Goal: Browse casually: Explore the website without a specific task or goal

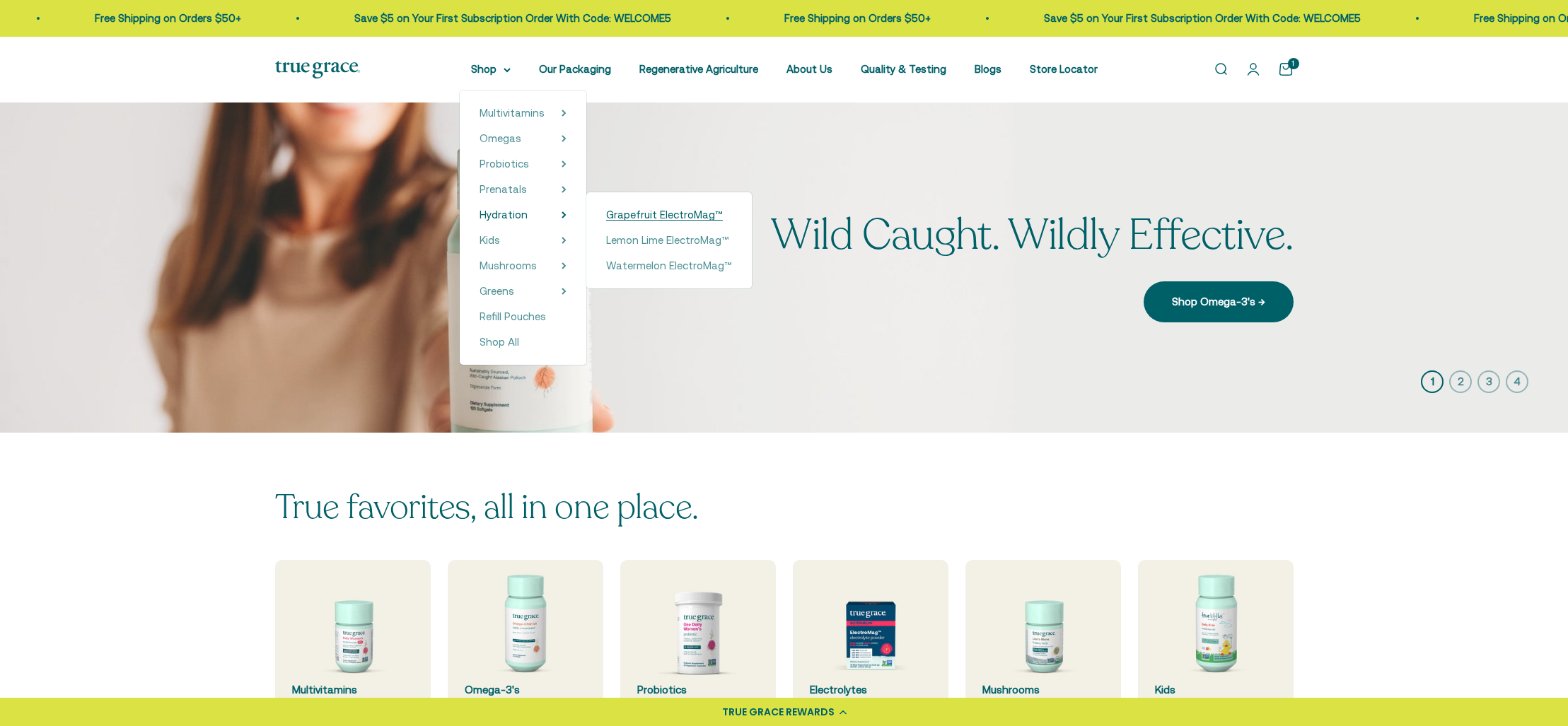
click at [704, 210] on span "Grapefruit ElectroMag™" at bounding box center [664, 215] width 117 height 12
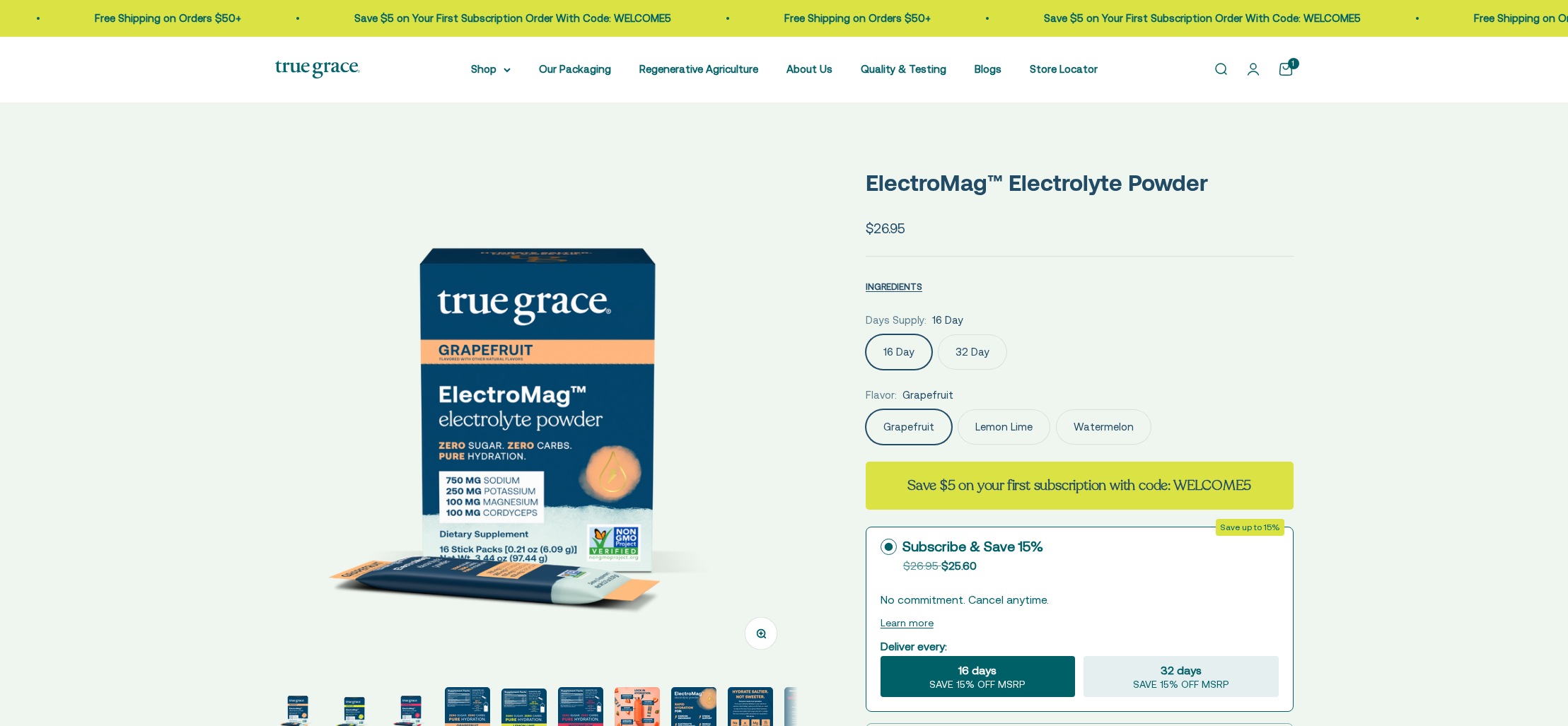
select select "3"
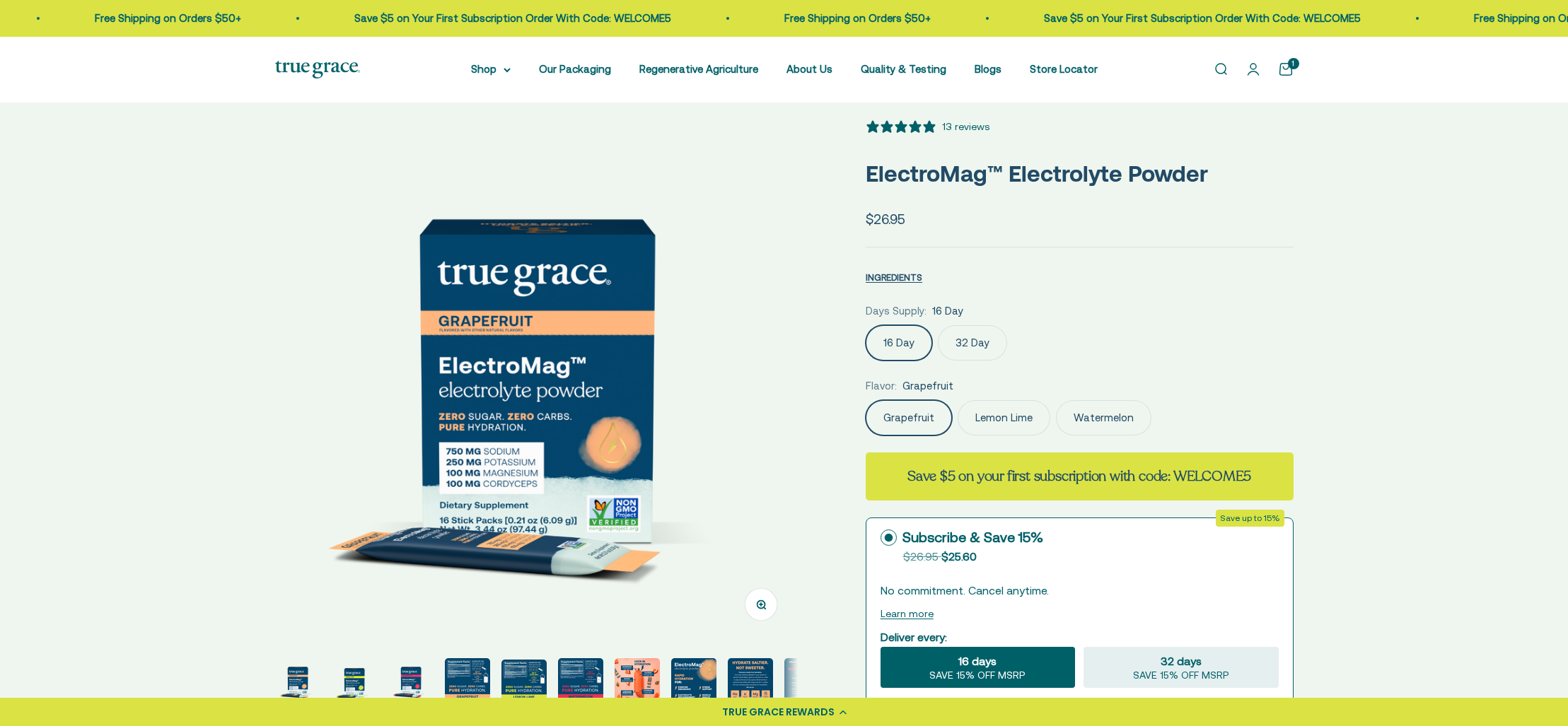
scroll to position [35, 0]
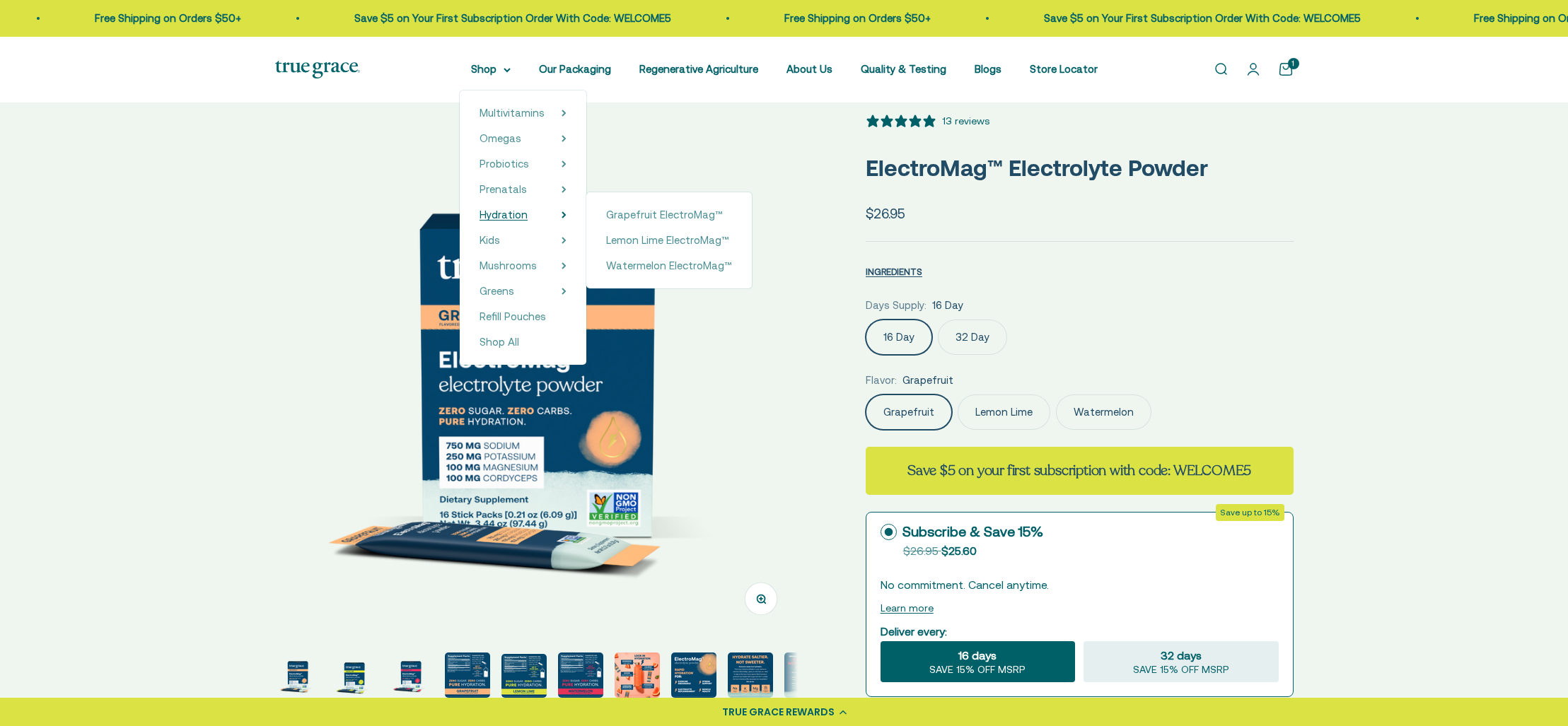
click at [508, 217] on span "Hydration" at bounding box center [503, 215] width 48 height 12
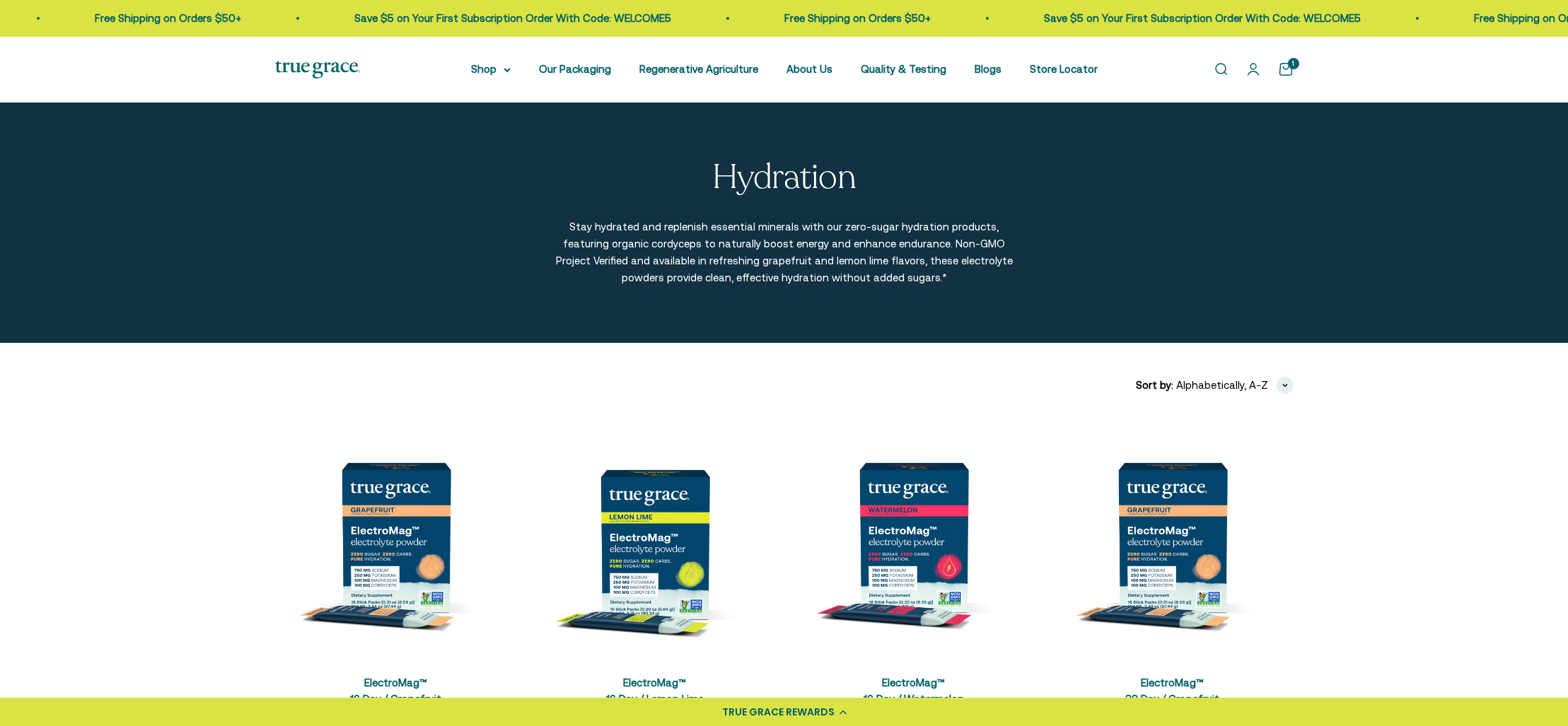
click at [312, 67] on img at bounding box center [317, 70] width 85 height 18
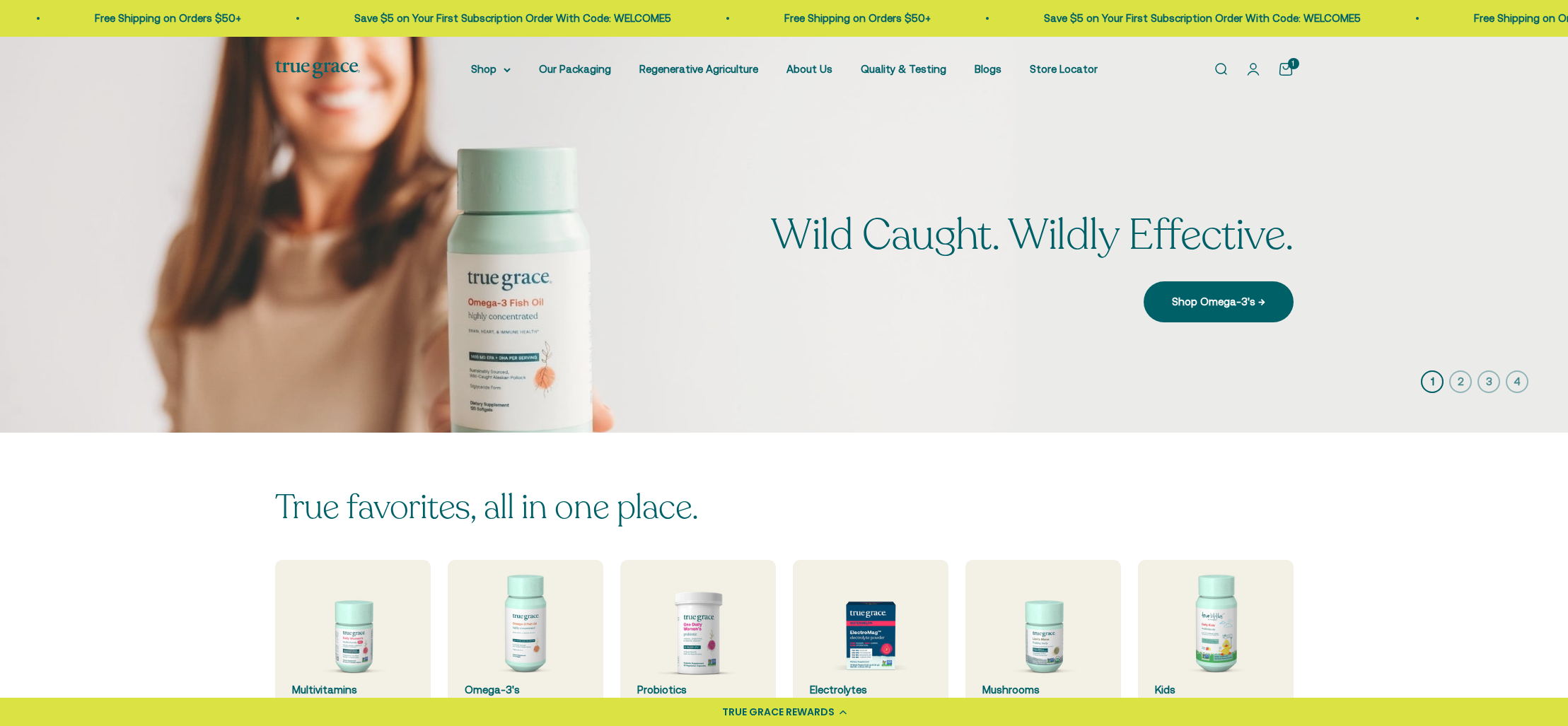
click at [1459, 382] on icon "button" at bounding box center [1460, 381] width 23 height 23
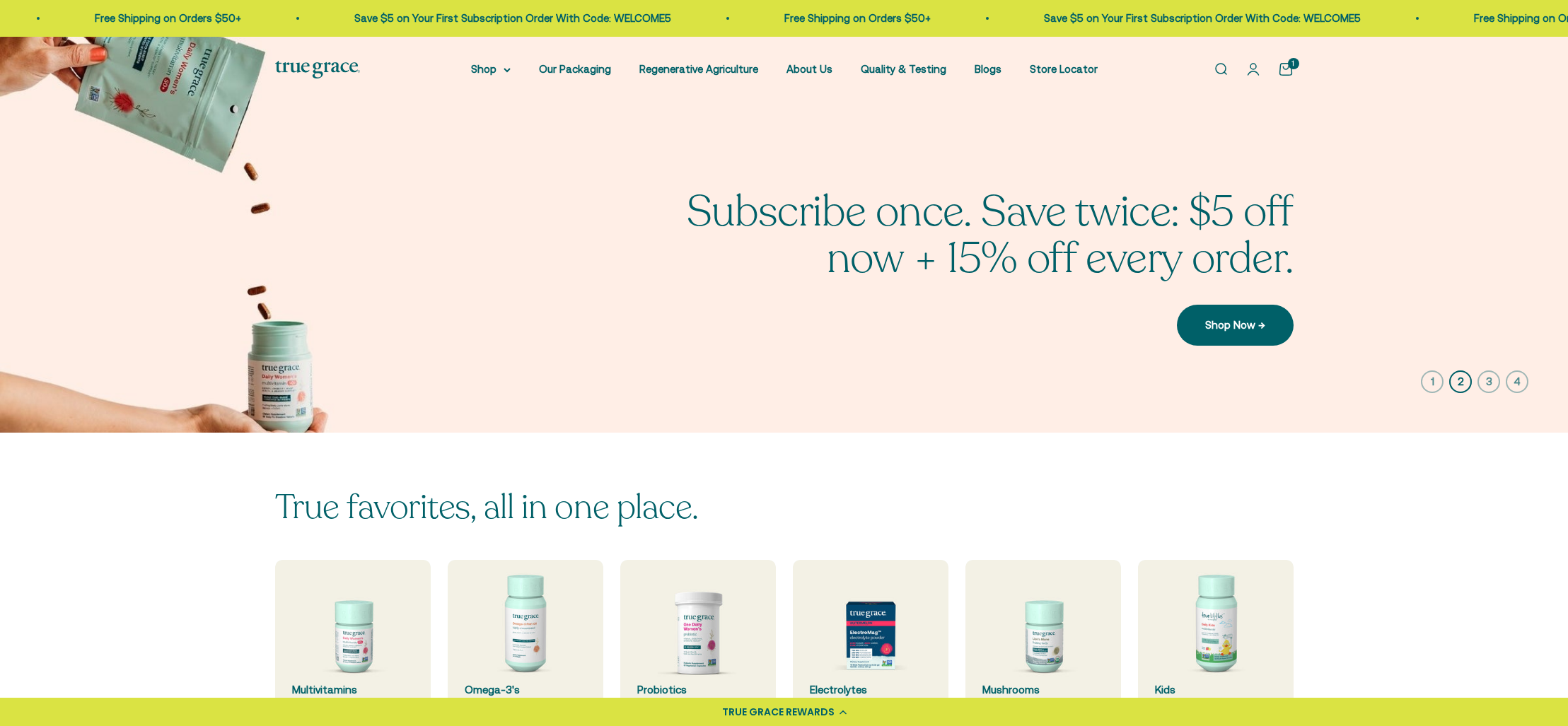
click at [1487, 379] on icon "button" at bounding box center [1488, 381] width 23 height 23
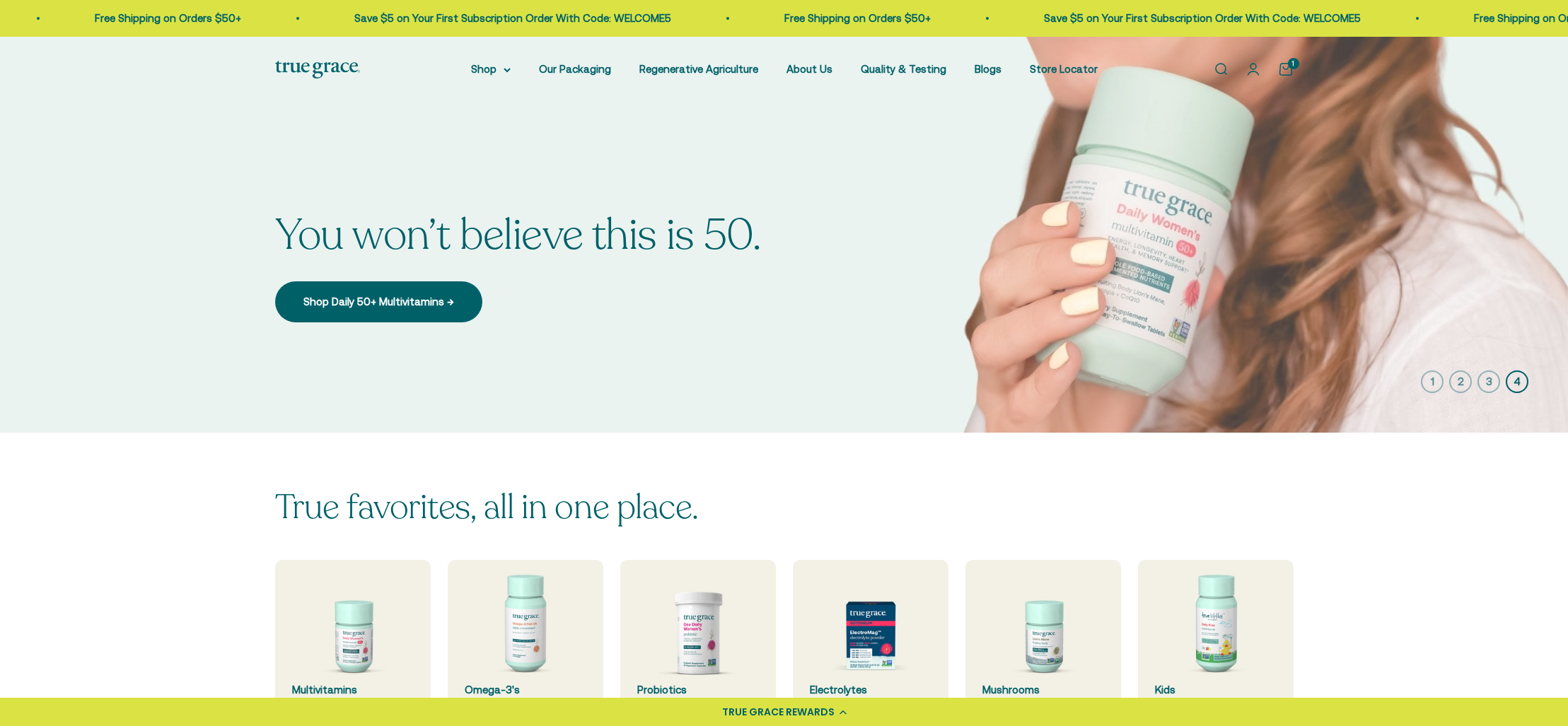
click at [1490, 380] on icon "button" at bounding box center [1488, 381] width 23 height 23
click at [1490, 378] on icon "button" at bounding box center [1488, 381] width 23 height 23
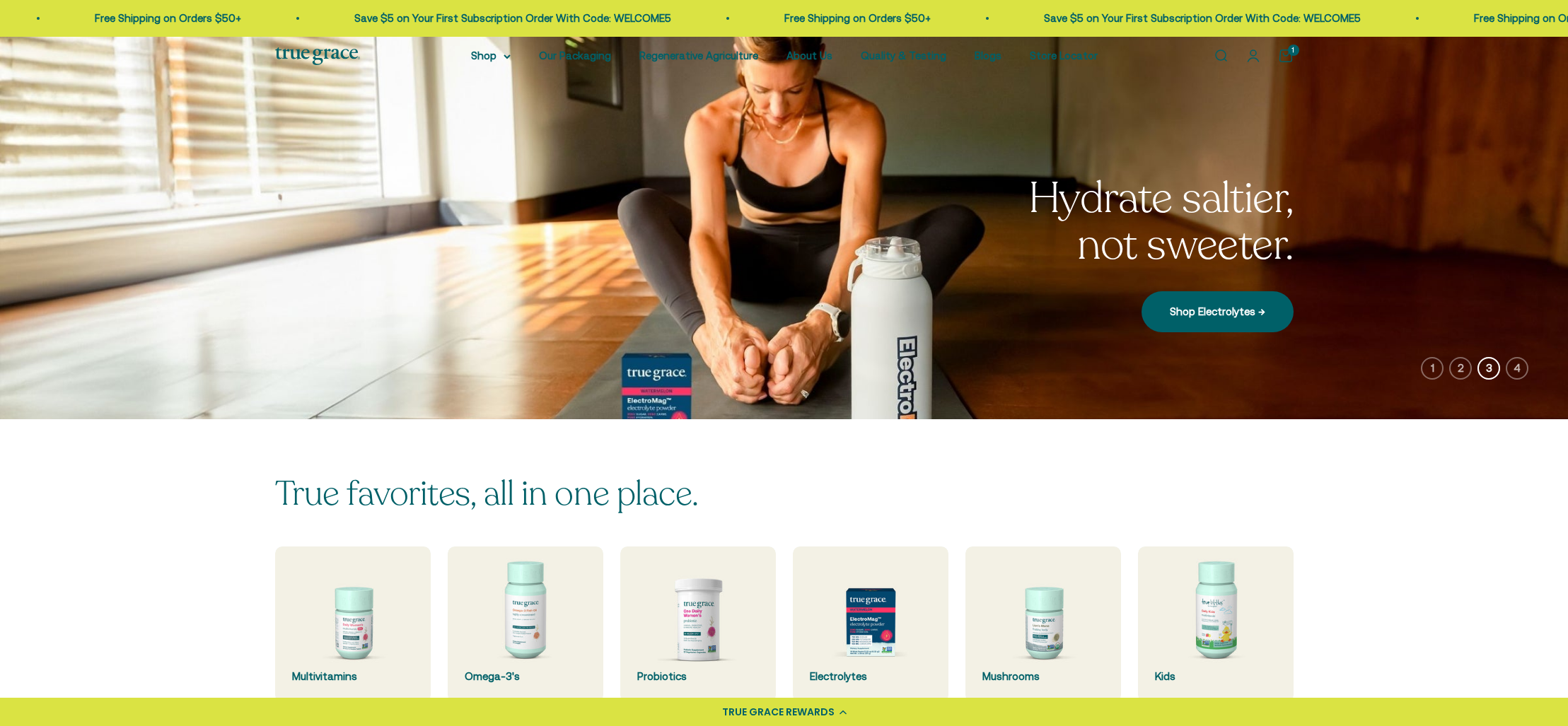
scroll to position [11, 0]
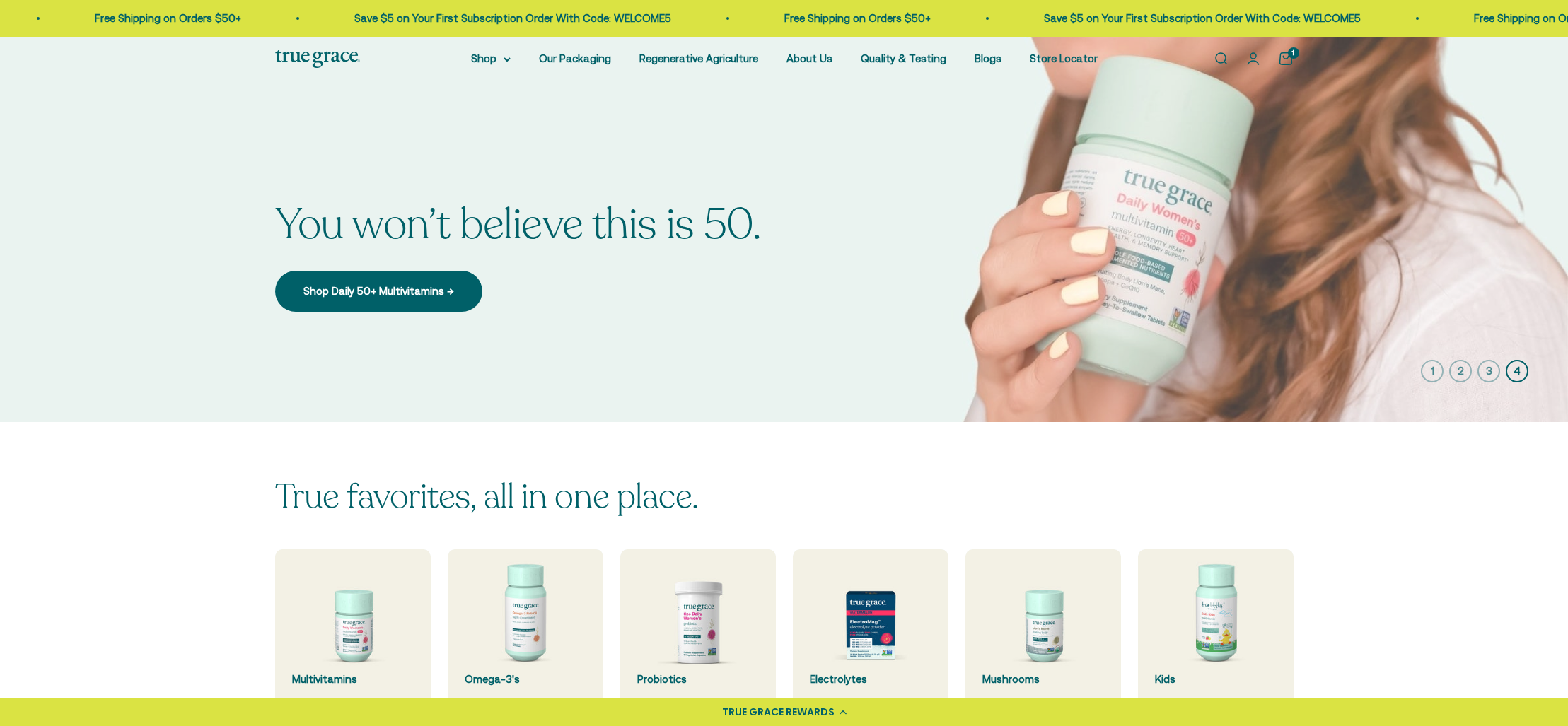
click at [1435, 370] on icon "button" at bounding box center [1431, 370] width 23 height 23
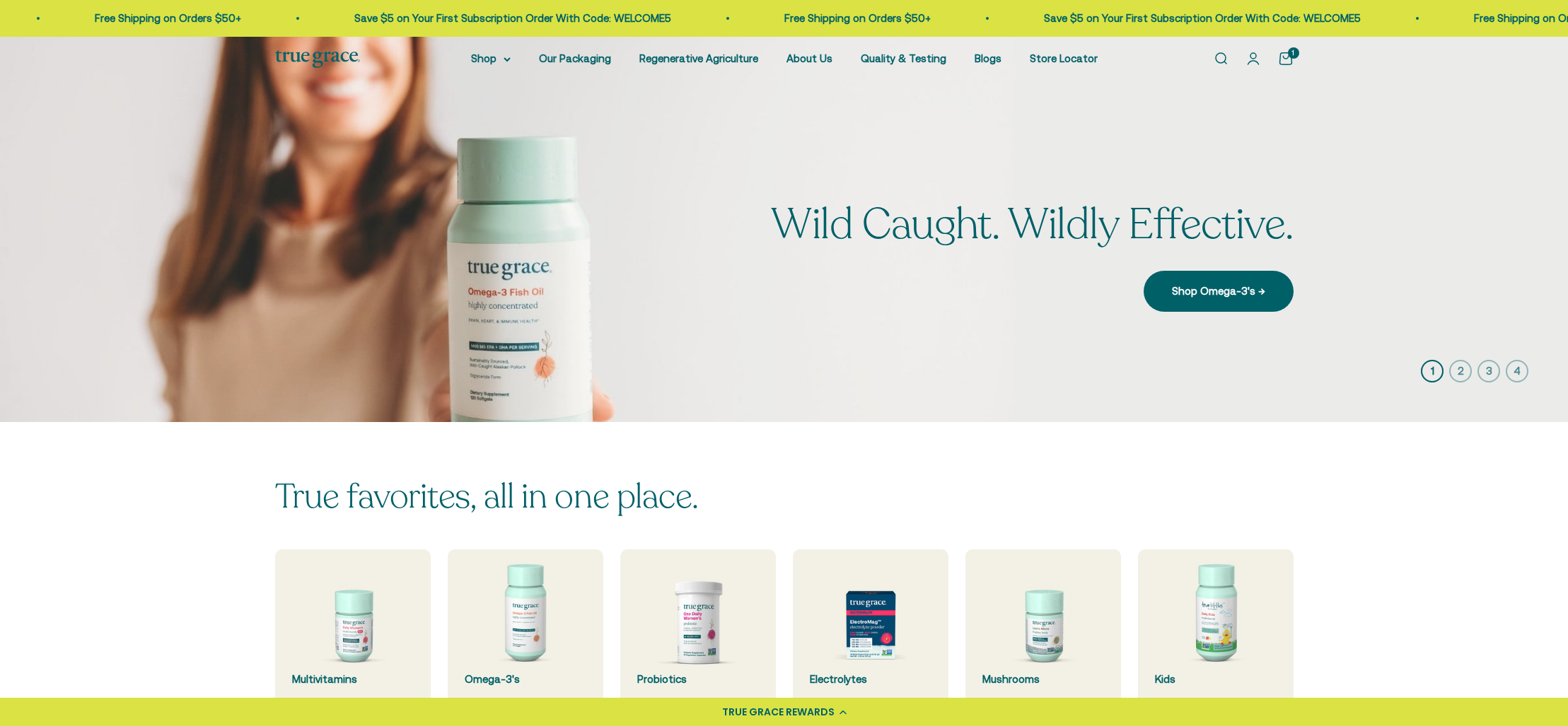
click at [1463, 368] on icon "button" at bounding box center [1460, 370] width 23 height 23
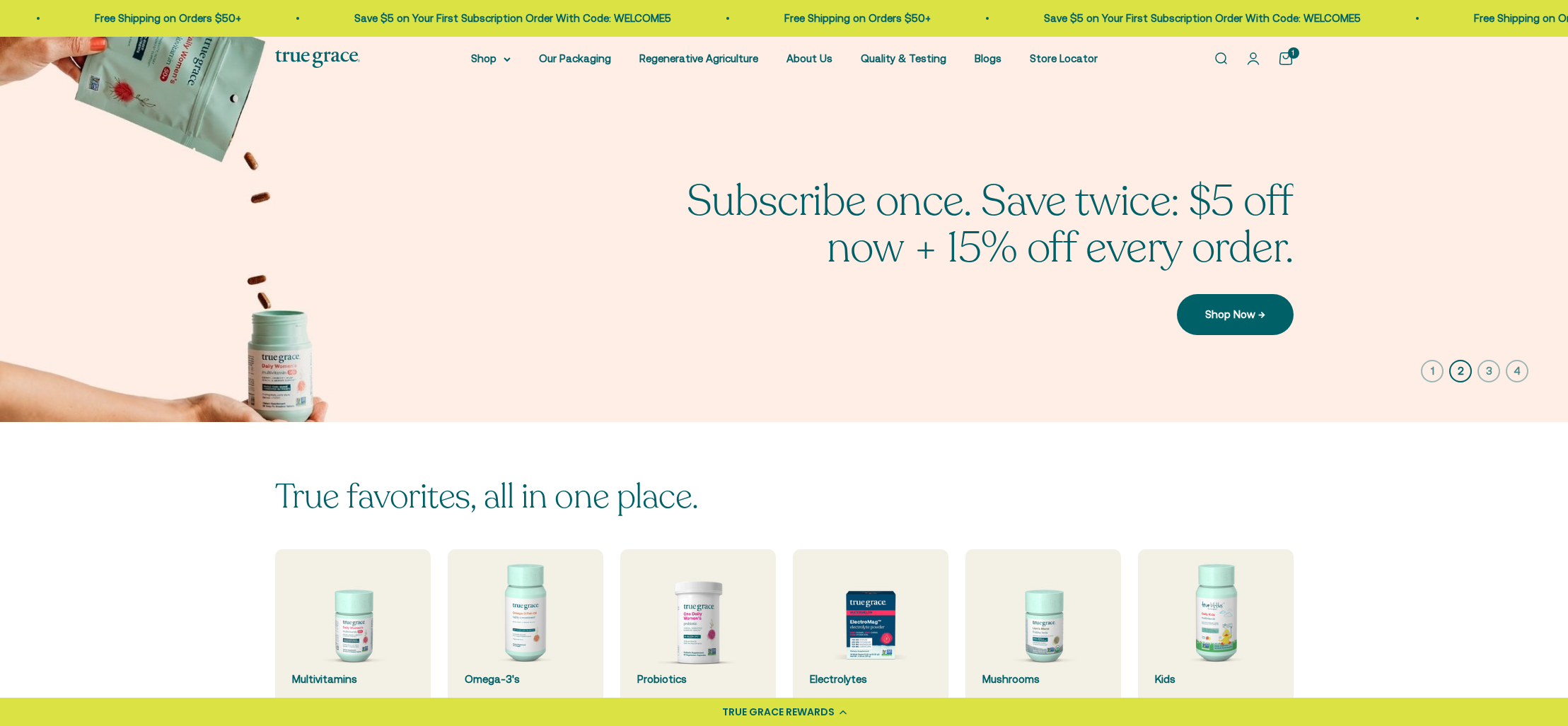
click at [1484, 368] on icon "button" at bounding box center [1488, 370] width 23 height 23
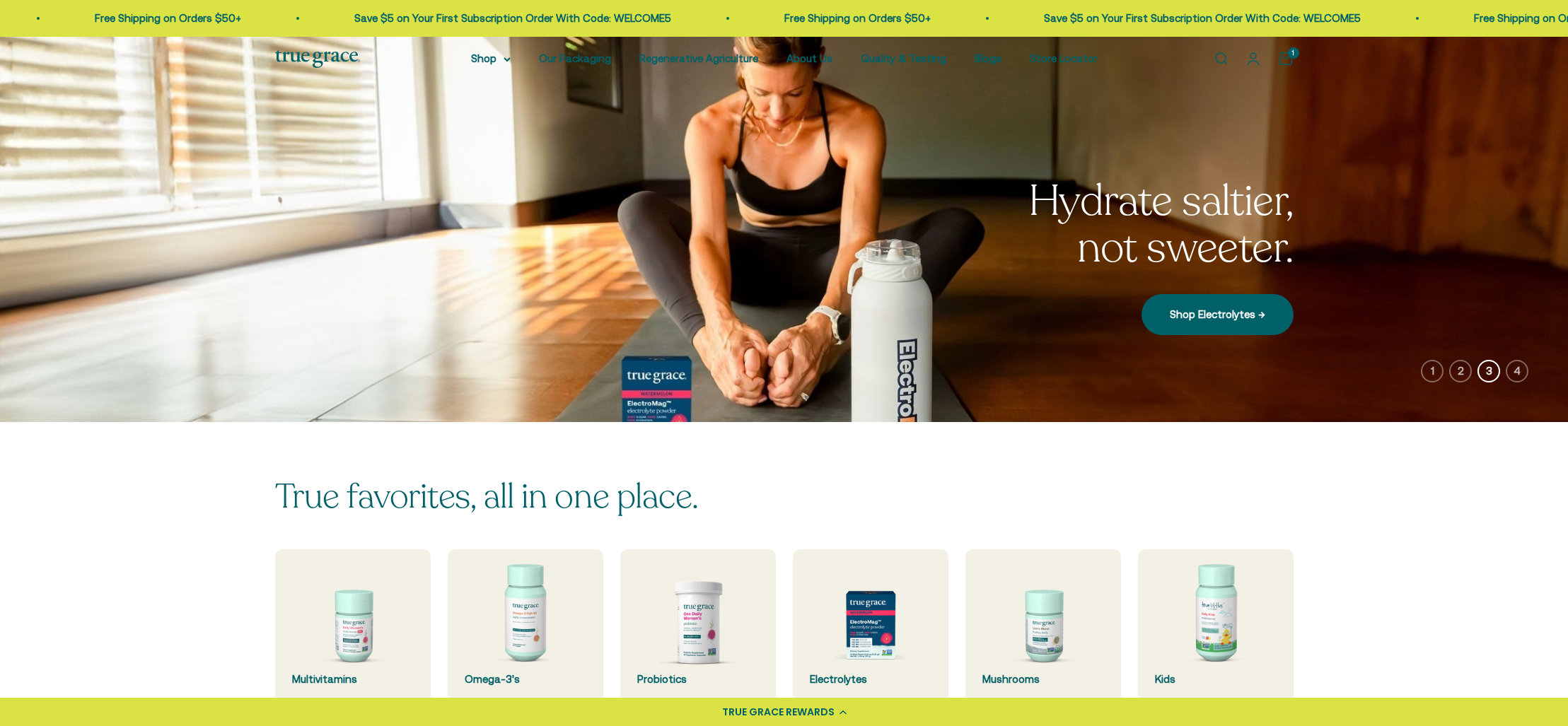
click at [1515, 369] on icon "button" at bounding box center [1516, 370] width 23 height 23
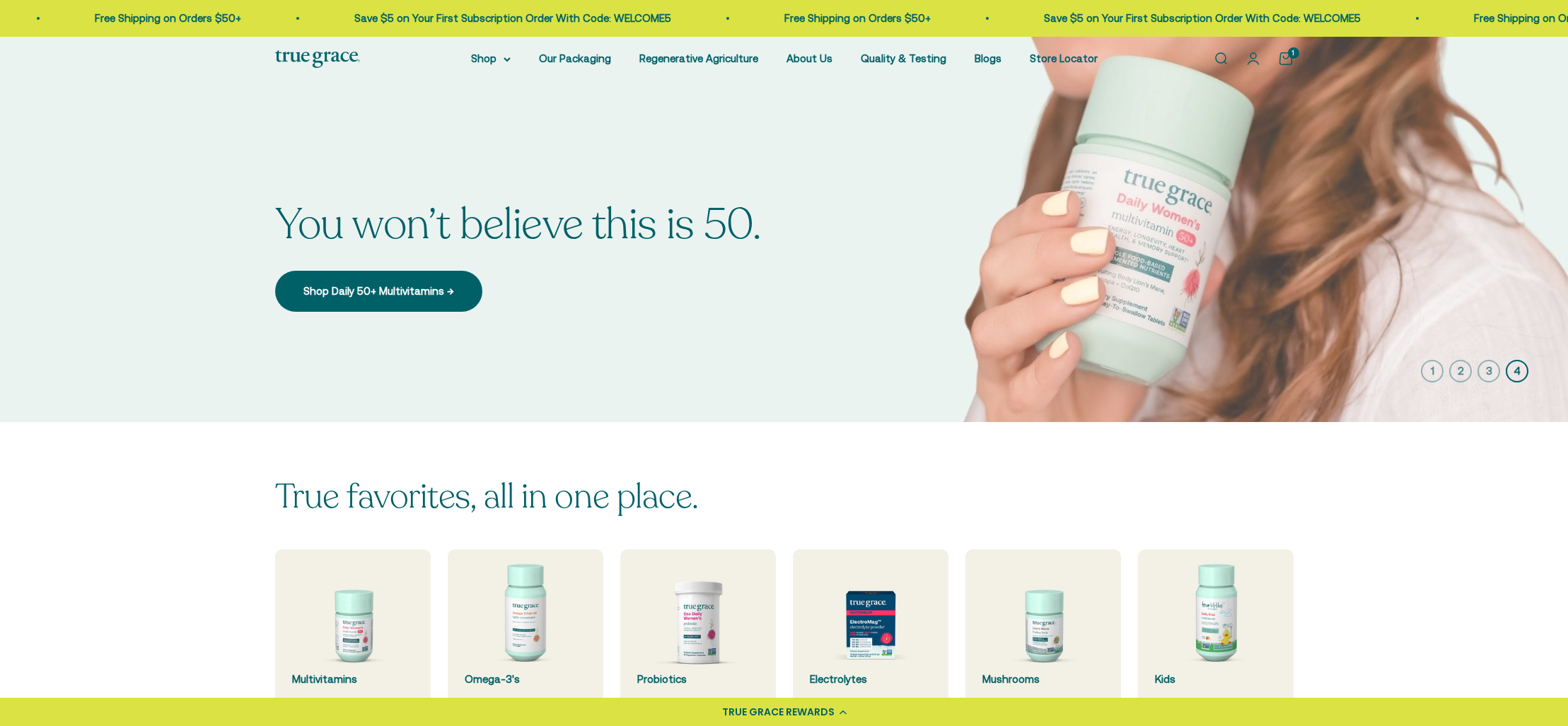
click at [1490, 369] on icon "button" at bounding box center [1488, 370] width 23 height 23
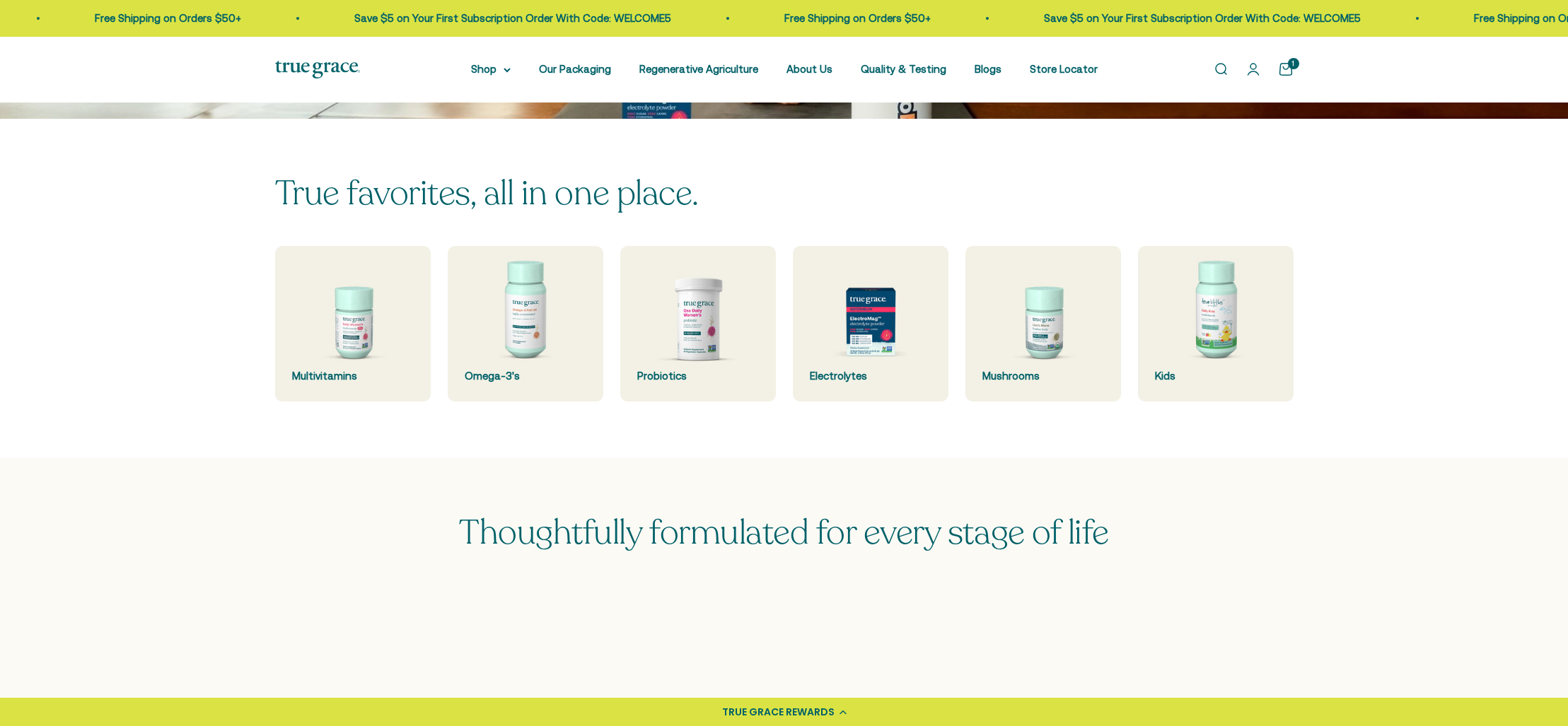
scroll to position [354, 0]
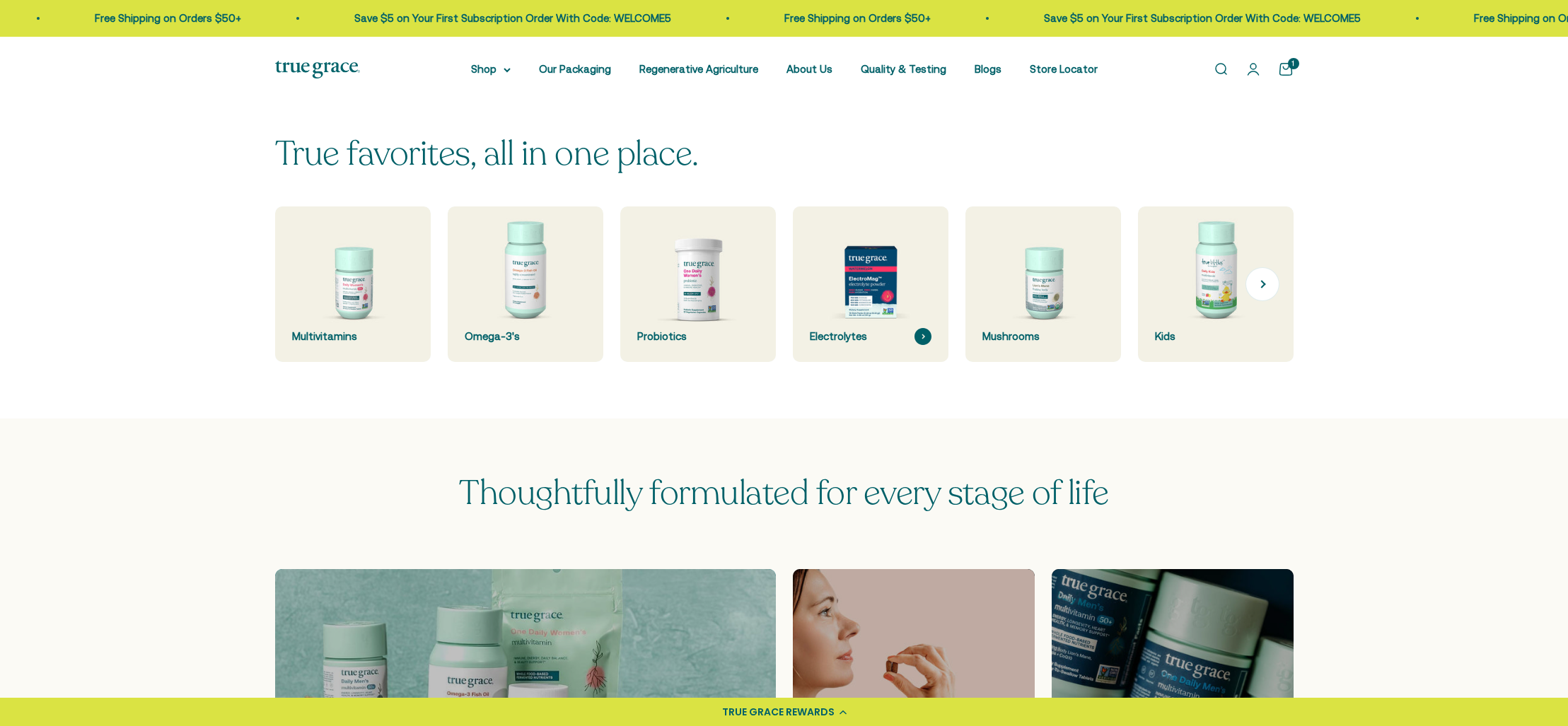
click at [876, 286] on img at bounding box center [870, 284] width 165 height 165
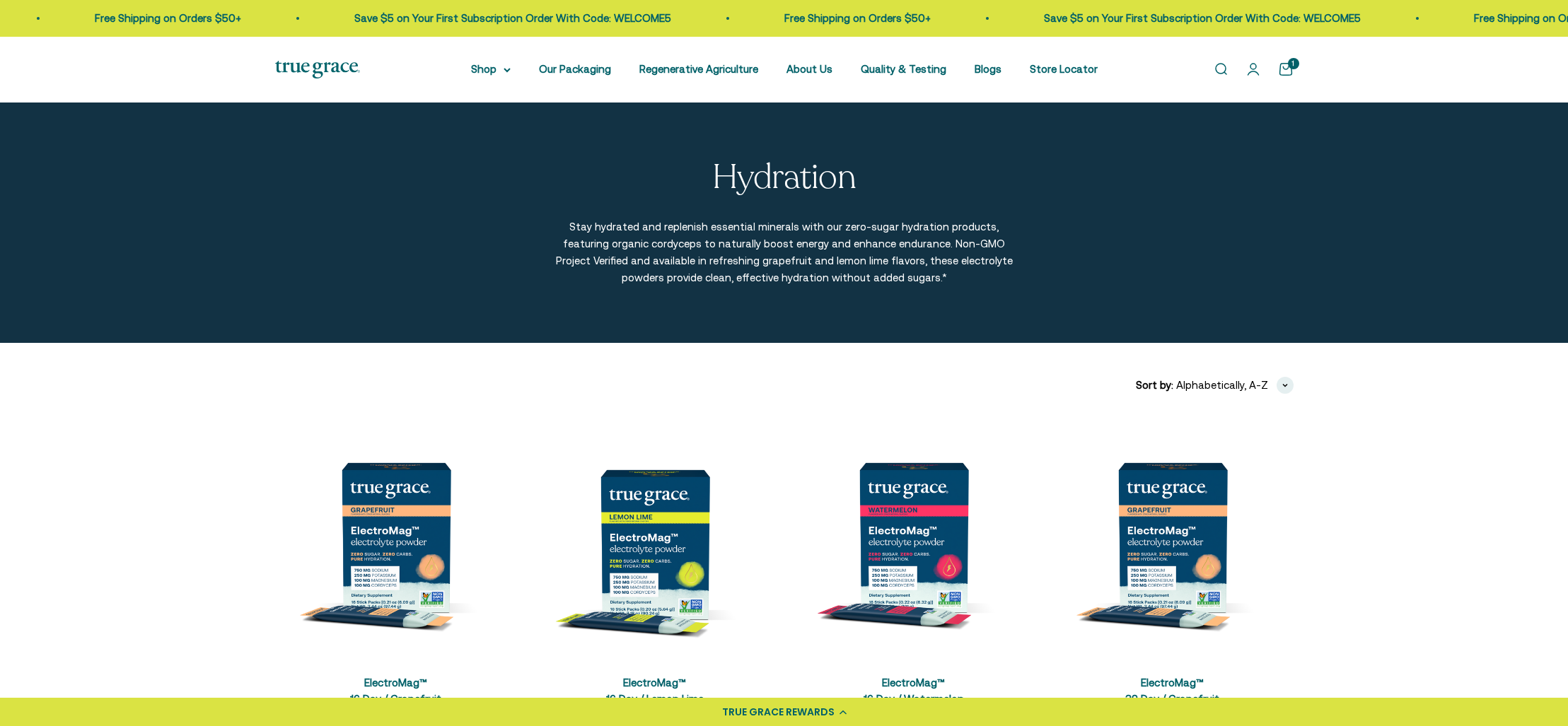
click at [331, 65] on img at bounding box center [317, 70] width 85 height 18
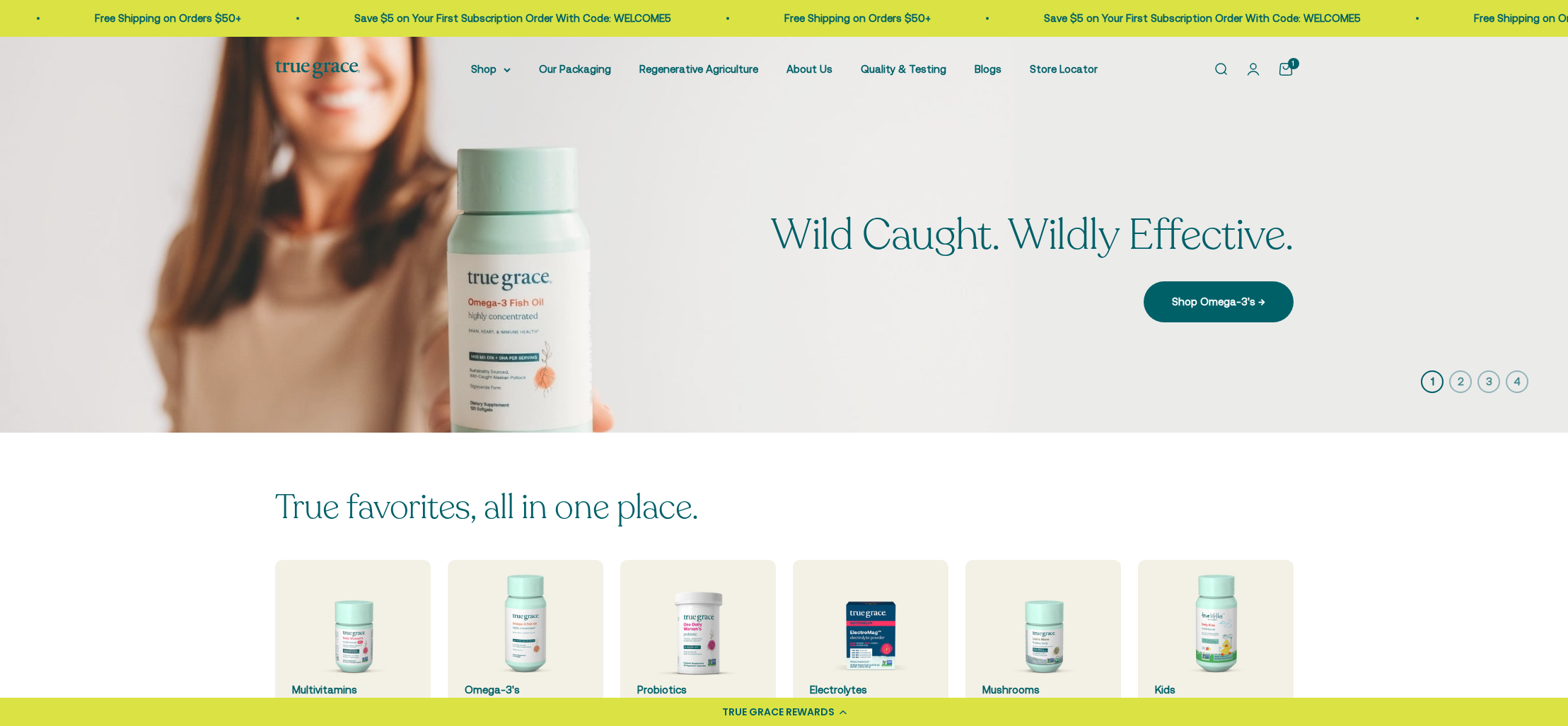
click at [1458, 379] on icon "button" at bounding box center [1460, 381] width 23 height 23
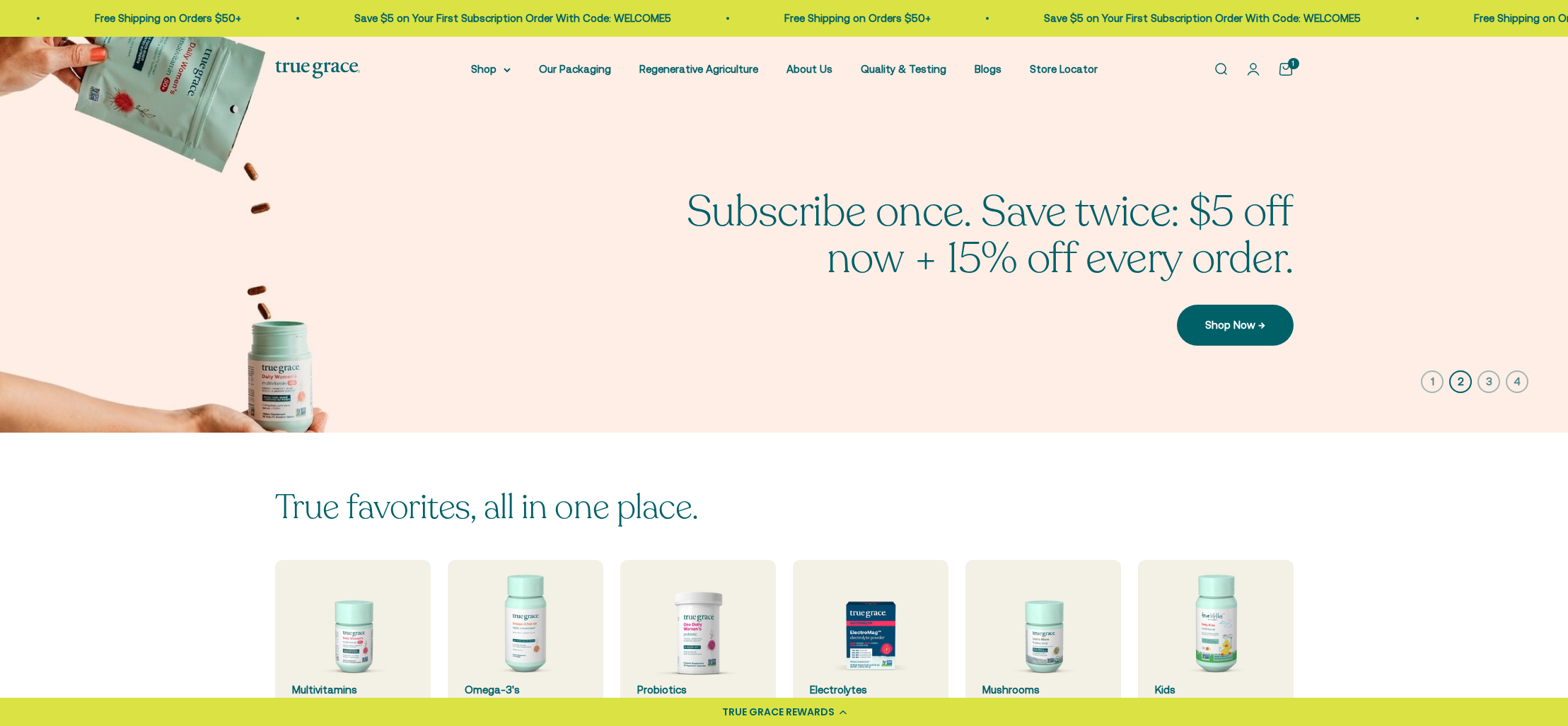
click at [1483, 379] on icon "button" at bounding box center [1488, 381] width 23 height 23
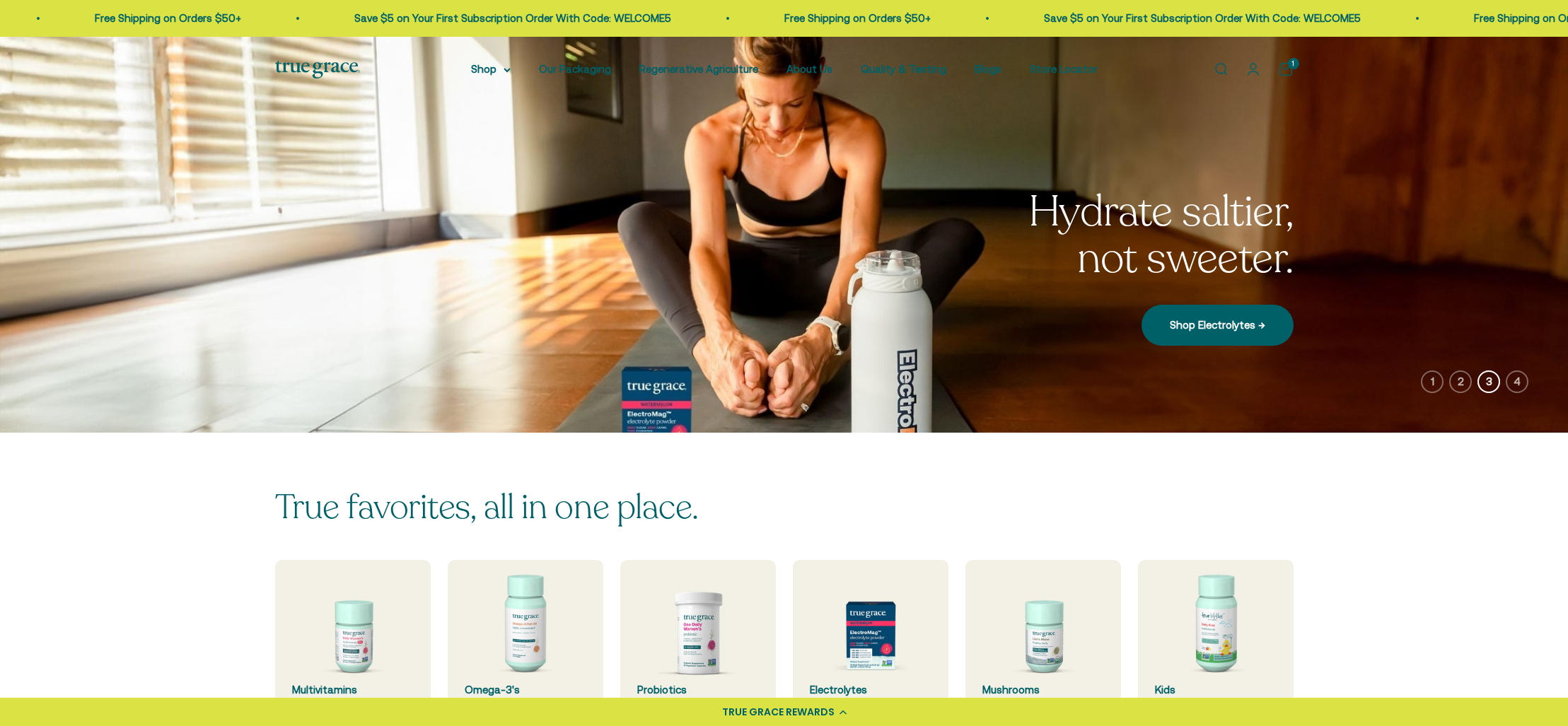
click at [1520, 380] on icon "button" at bounding box center [1516, 381] width 23 height 23
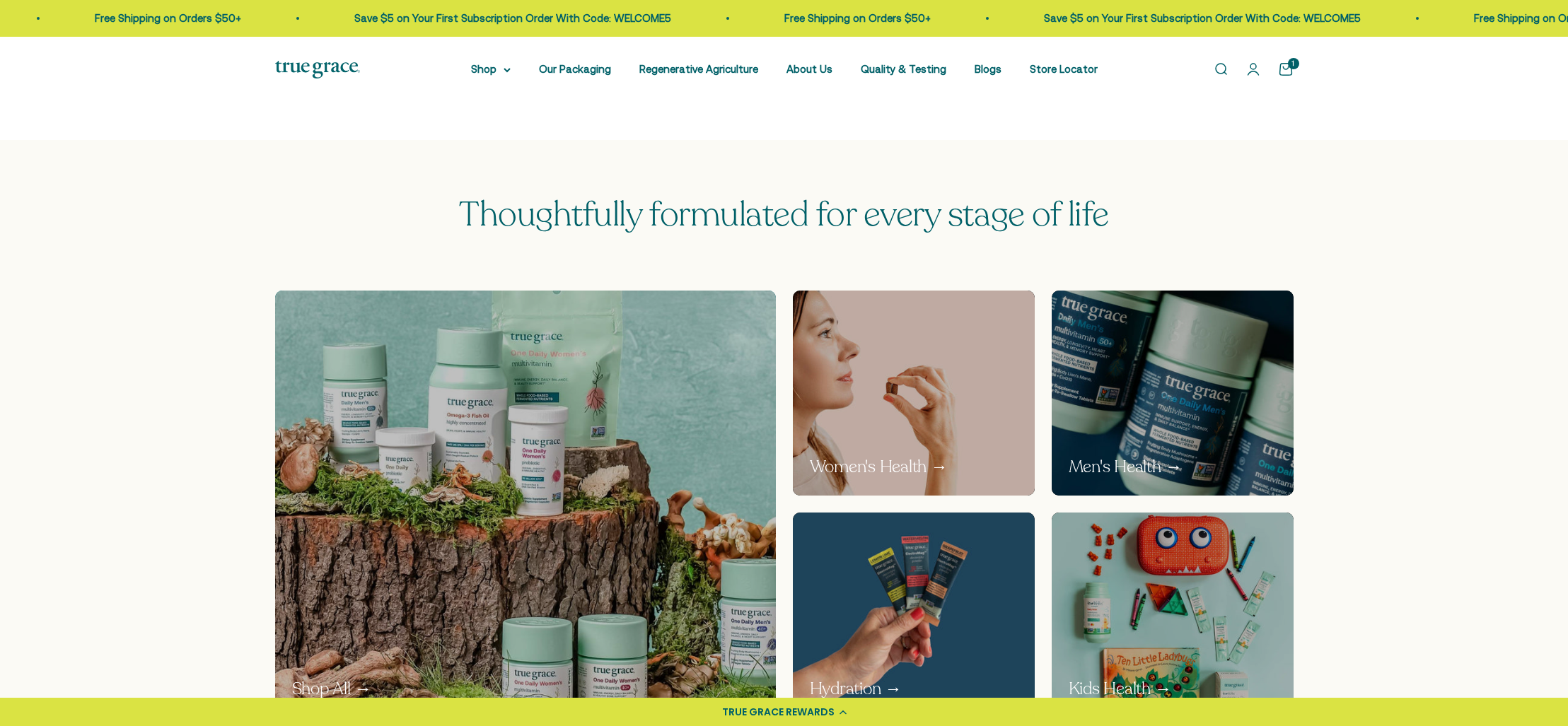
scroll to position [633, 0]
